Goal: Task Accomplishment & Management: Manage account settings

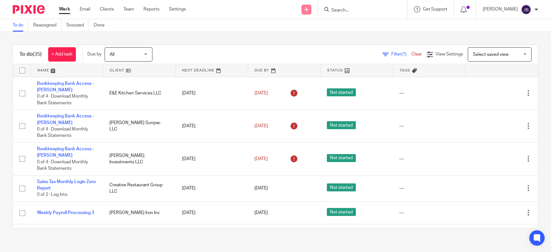
click at [308, 11] on icon at bounding box center [306, 10] width 4 height 4
click at [316, 38] on link "Create task" at bounding box center [318, 38] width 45 height 9
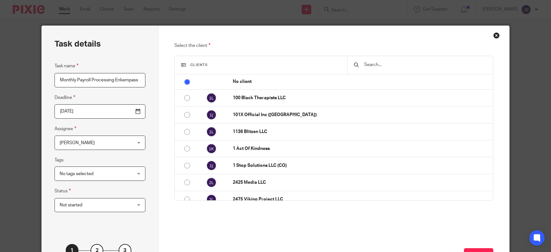
type input "Monthly Payroll Processing Enkempass"
click at [139, 111] on input "[DATE]" at bounding box center [99, 111] width 91 height 14
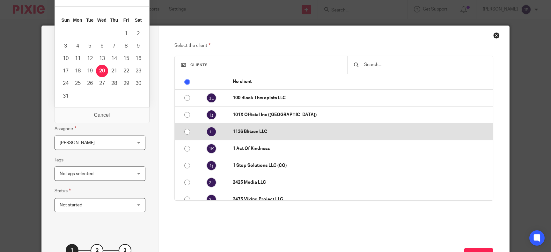
scroll to position [129, 0]
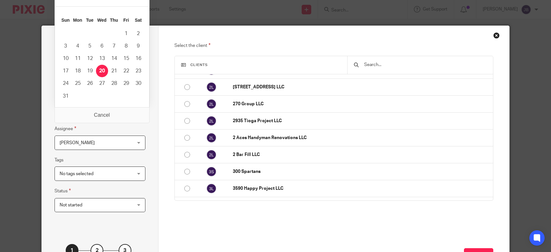
click at [309, 237] on div "Next" at bounding box center [333, 252] width 319 height 50
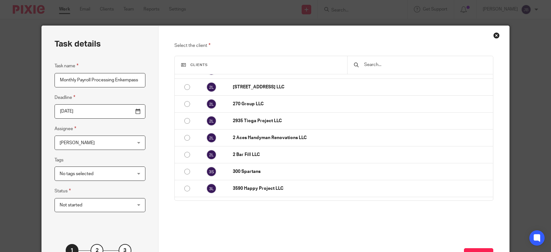
drag, startPoint x: 198, startPoint y: 35, endPoint x: 211, endPoint y: 6, distance: 31.8
click at [211, 6] on div "Task details Task name Monthly Payroll Processing Enkempass Deadline 2025-08-20…" at bounding box center [275, 126] width 551 height 252
click at [352, 216] on div "Select the client Clients No client 100 Black Therapists LLC 101X Official Inc …" at bounding box center [333, 134] width 319 height 185
click at [137, 110] on input "[DATE]" at bounding box center [99, 111] width 91 height 14
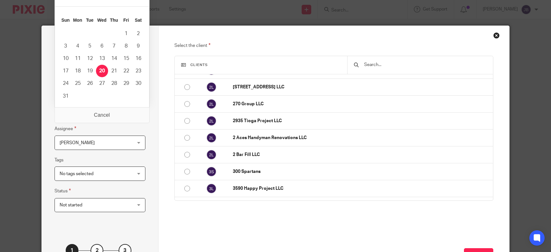
type input "2025-08-27"
click at [377, 15] on div "Task details Task name Monthly Payroll Processing Enkempass Deadline 2025-08-27…" at bounding box center [275, 126] width 551 height 252
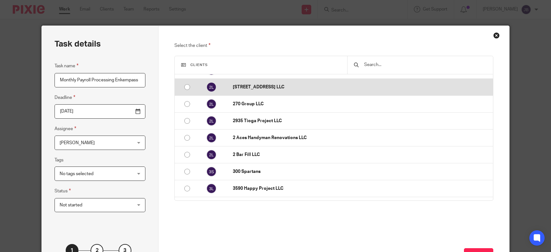
drag, startPoint x: 343, startPoint y: 32, endPoint x: 343, endPoint y: 82, distance: 50.7
click at [343, 82] on div "Select the client Clients No client 100 Black Therapists LLC 101X Official Inc …" at bounding box center [333, 152] width 351 height 252
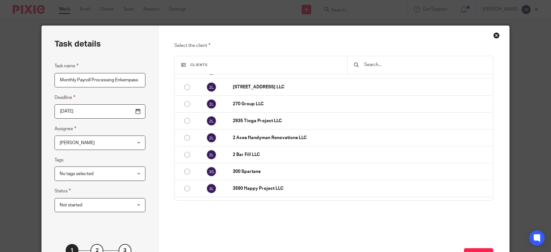
click at [353, 25] on div "Task details Task name Monthly Payroll Processing Enkempass Deadline 2025-08-27…" at bounding box center [275, 126] width 551 height 252
click at [379, 66] on input "text" at bounding box center [424, 64] width 123 height 7
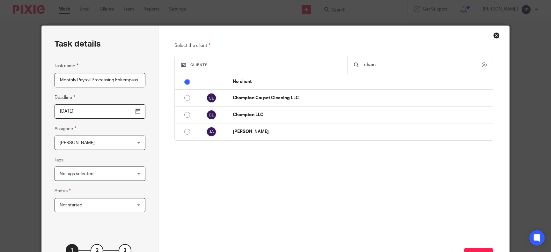
scroll to position [0, 0]
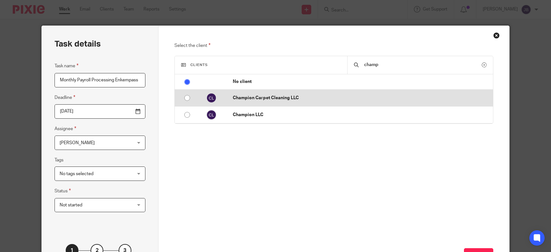
type input "champ"
click at [188, 96] on input "radio" at bounding box center [187, 98] width 12 height 12
radio input "false"
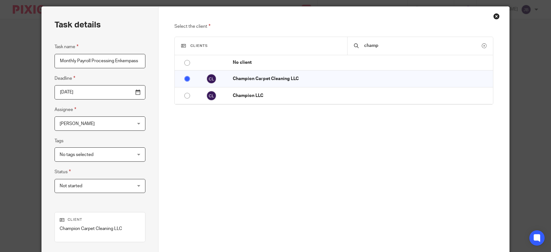
scroll to position [103, 0]
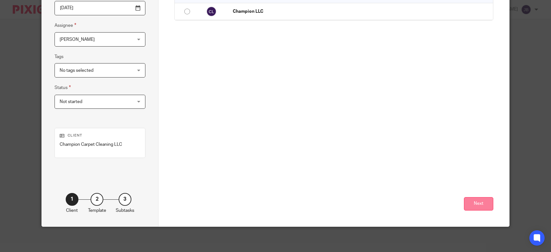
click at [477, 201] on button "Next" at bounding box center [478, 204] width 29 height 14
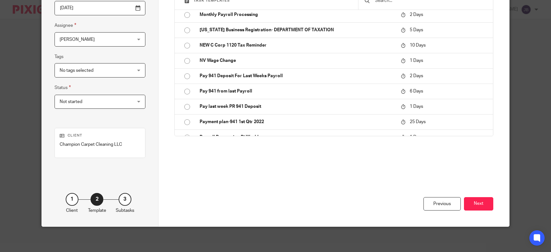
scroll to position [1110, 0]
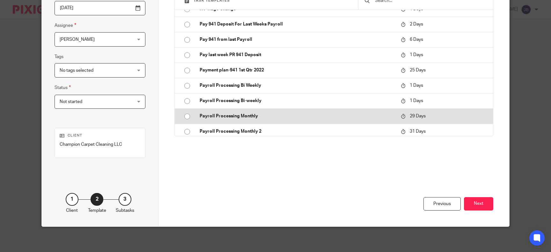
click at [186, 114] on input "radio" at bounding box center [187, 116] width 12 height 12
type input "2025-09-18"
checkbox input "false"
radio input "false"
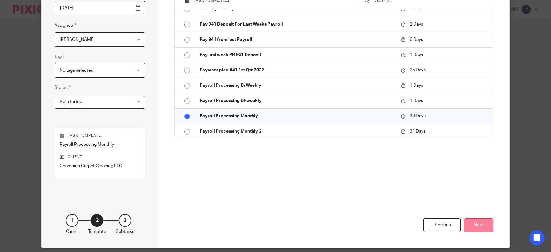
click at [487, 221] on button "Next" at bounding box center [478, 225] width 29 height 14
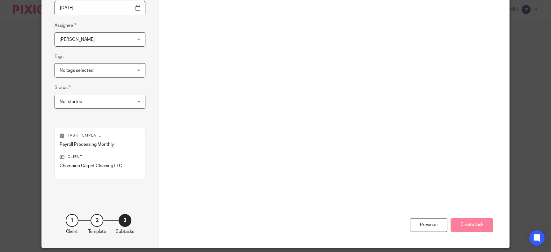
click at [137, 71] on div "No tags selected" at bounding box center [99, 70] width 91 height 14
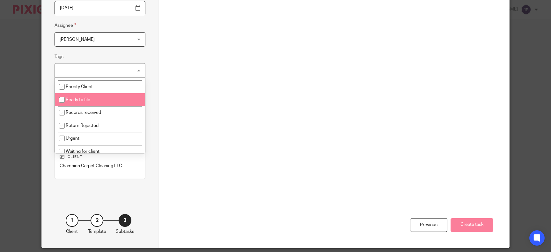
scroll to position [93, 0]
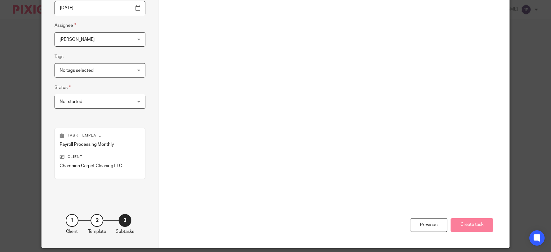
click at [283, 135] on div "Previous Create task" at bounding box center [333, 177] width 319 height 140
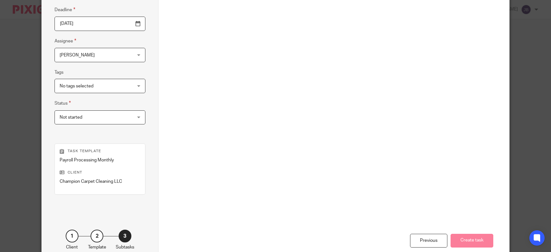
scroll to position [0, 0]
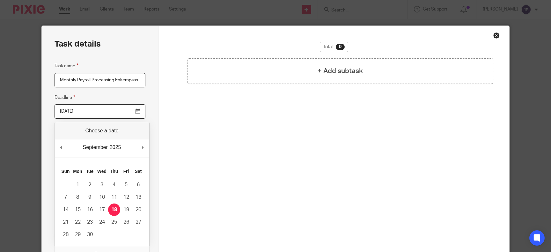
click at [136, 114] on input "2025-09-18" at bounding box center [99, 111] width 91 height 14
type input "2025-09-09"
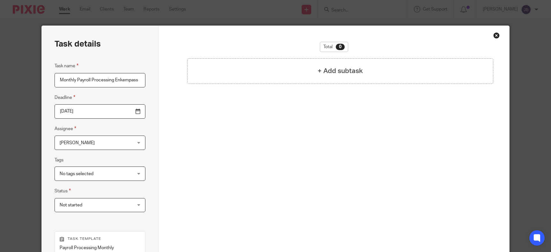
click at [303, 186] on div "Total 0 + Add subtask" at bounding box center [333, 126] width 319 height 169
click at [323, 68] on h4 "+ Add subtask" at bounding box center [339, 71] width 45 height 10
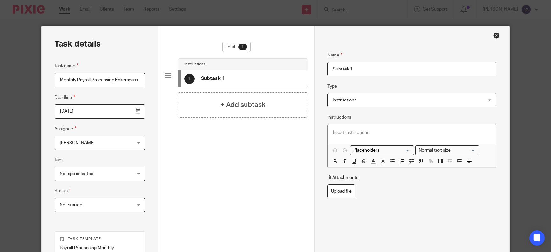
click at [369, 132] on p at bounding box center [412, 132] width 158 height 6
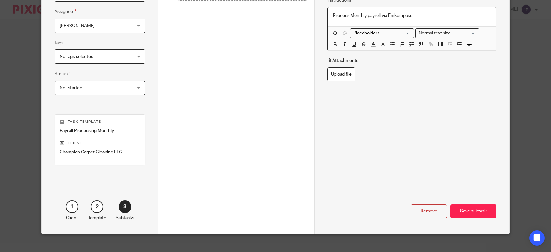
scroll to position [125, 0]
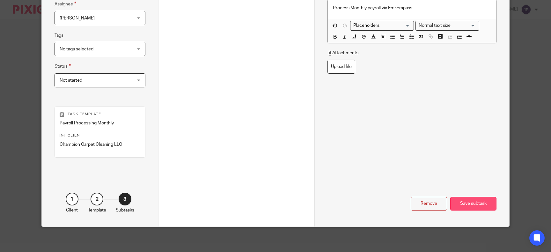
click at [490, 199] on div "Save subtask" at bounding box center [473, 204] width 46 height 14
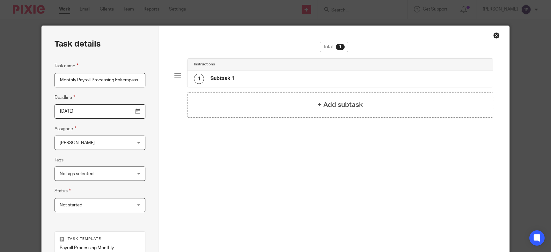
scroll to position [117, 0]
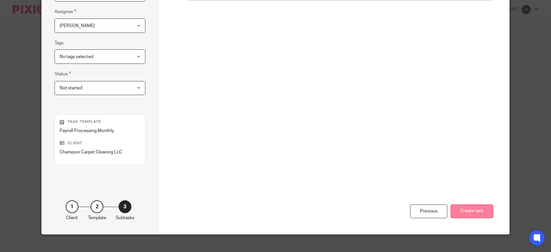
click at [478, 212] on button "Create task" at bounding box center [471, 211] width 43 height 14
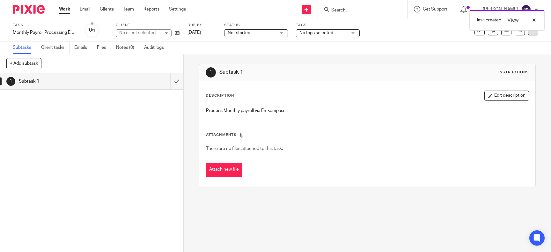
click at [532, 32] on icon at bounding box center [533, 30] width 6 height 6
click at [497, 75] on span "Make recurring" at bounding box center [507, 74] width 30 height 4
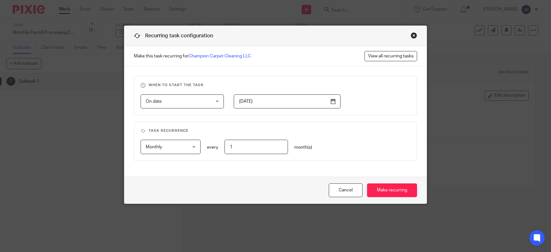
click at [336, 103] on input "2025-03-26" at bounding box center [287, 101] width 106 height 14
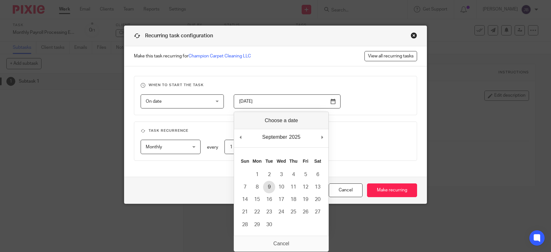
type input "2025-09-09"
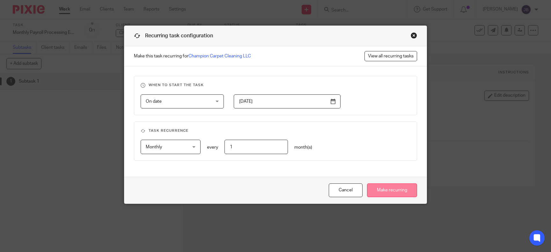
click at [389, 186] on input "Make recurring" at bounding box center [392, 190] width 50 height 14
